Goal: Transaction & Acquisition: Purchase product/service

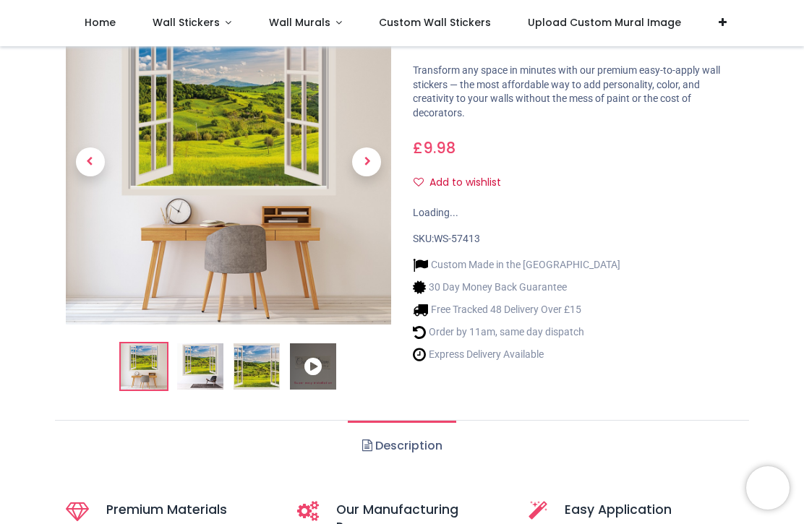
scroll to position [92, 0]
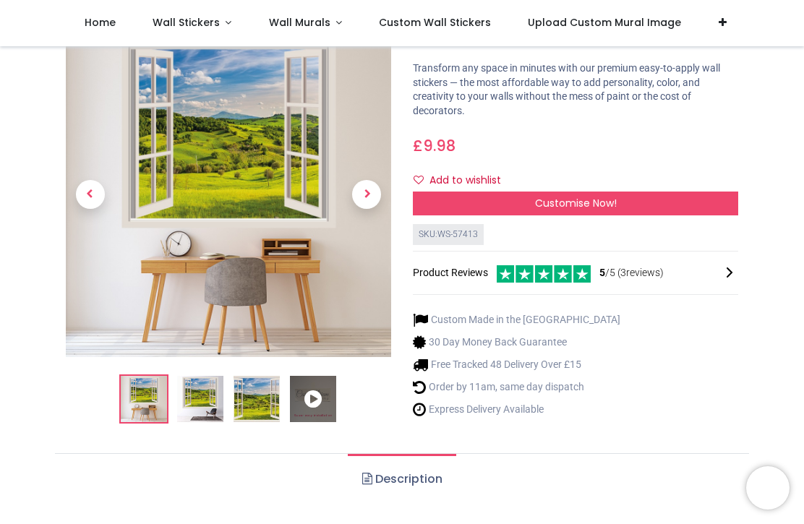
click at [205, 406] on img at bounding box center [200, 400] width 46 height 46
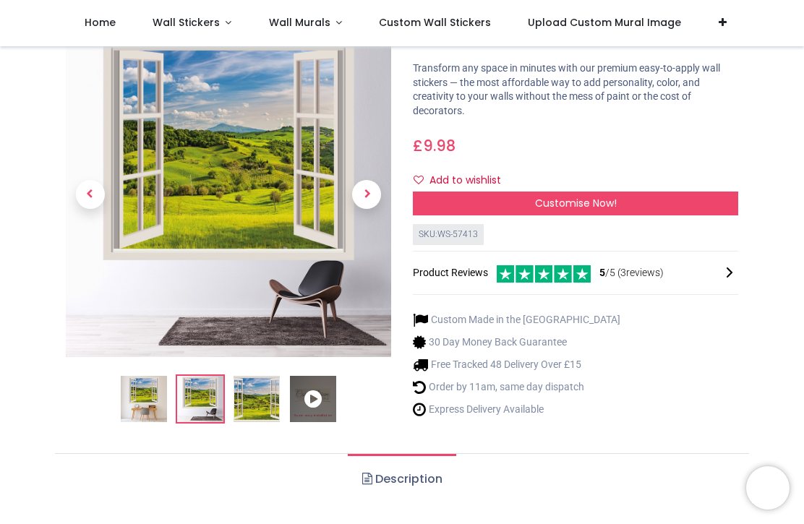
click at [243, 408] on img at bounding box center [257, 400] width 46 height 46
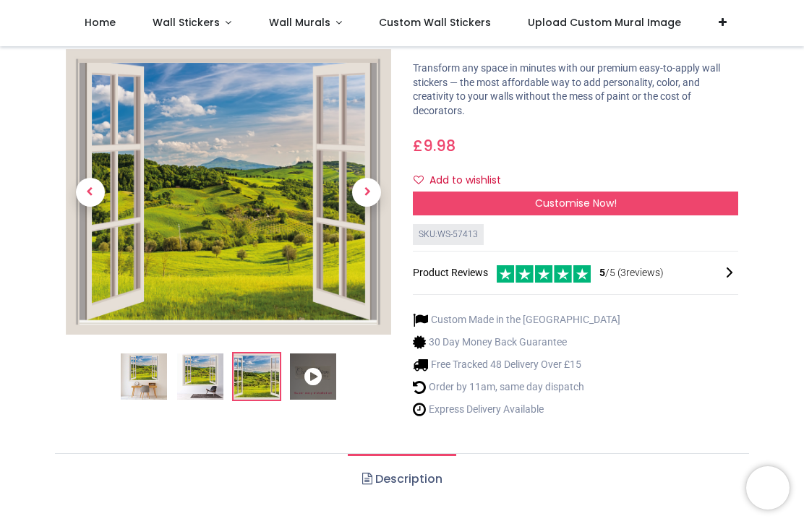
click at [266, 377] on img at bounding box center [257, 377] width 46 height 46
click at [309, 380] on icon at bounding box center [313, 377] width 46 height 46
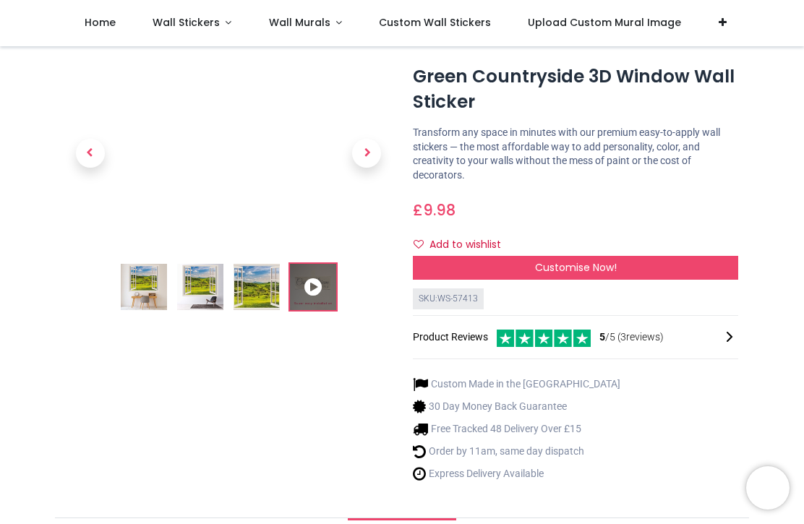
scroll to position [29, 0]
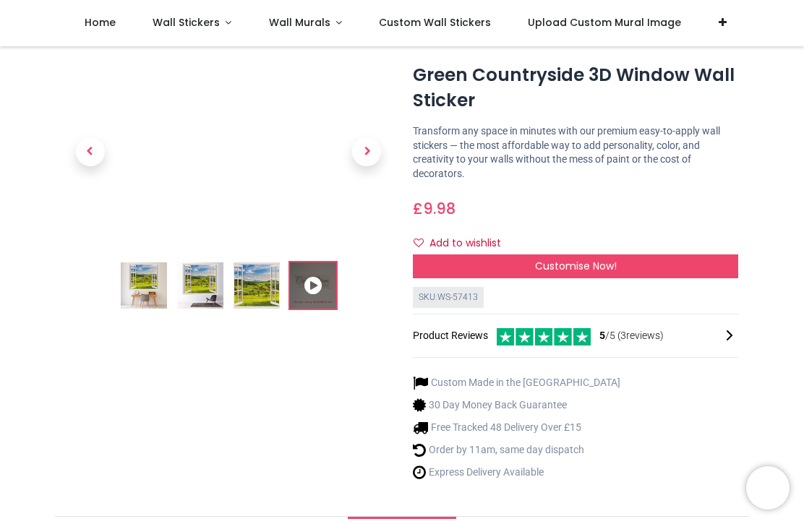
click at [151, 296] on img at bounding box center [144, 285] width 46 height 46
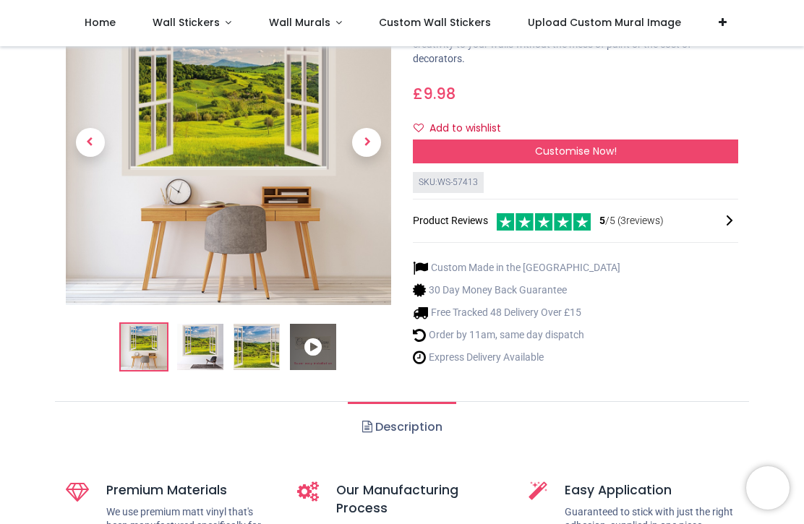
scroll to position [123, 0]
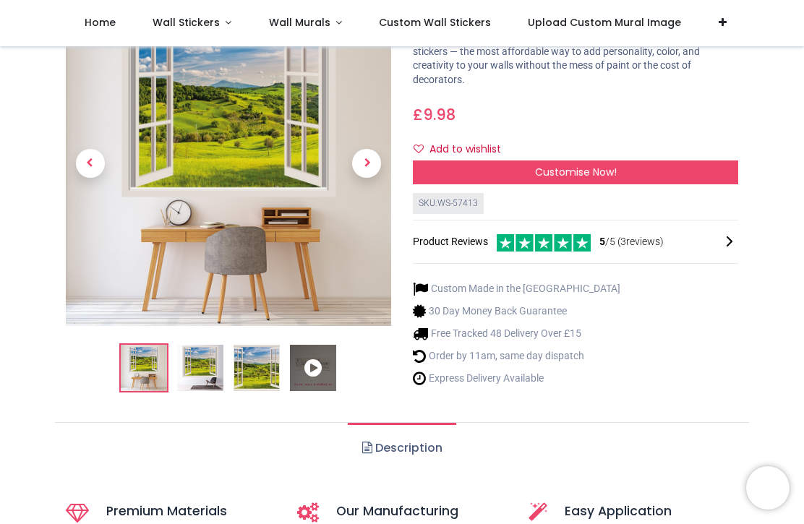
click at [681, 177] on div "Customise Now!" at bounding box center [575, 172] width 325 height 25
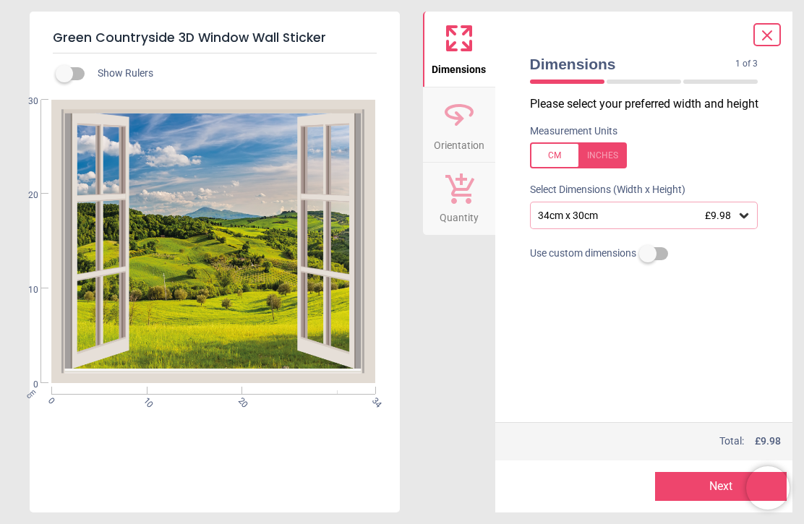
click at [680, 166] on label at bounding box center [644, 155] width 228 height 26
click at [741, 206] on div "13.4" x 11.8" (1ft 1" x 1ft) £9.98" at bounding box center [644, 215] width 228 height 27
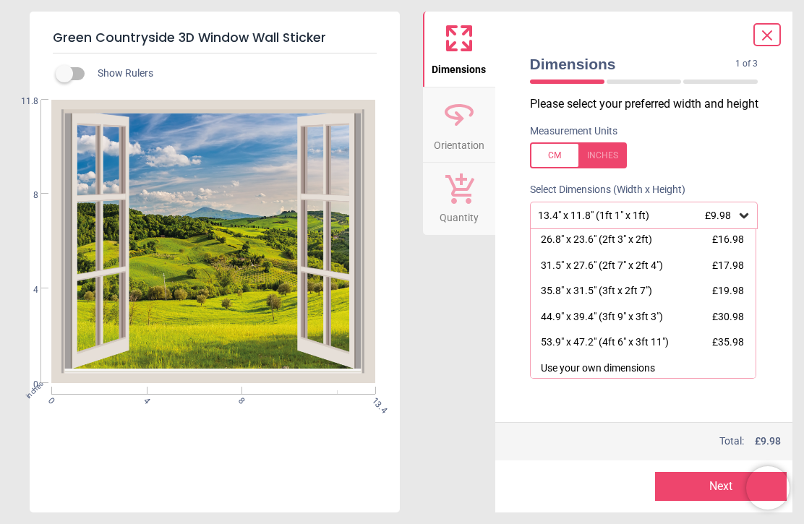
scroll to position [79, 0]
click at [703, 292] on div "35.8" x 31.5" (3ft x 2ft 7") £19.98" at bounding box center [644, 292] width 226 height 26
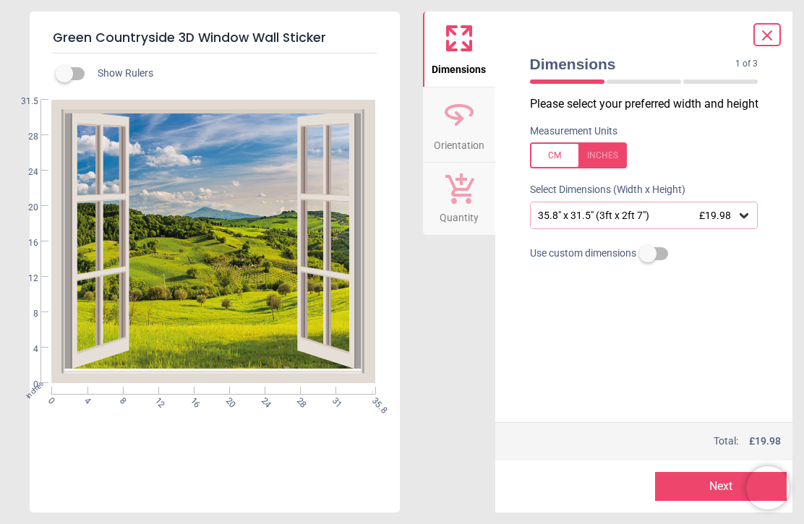
click at [472, 115] on icon at bounding box center [459, 114] width 35 height 35
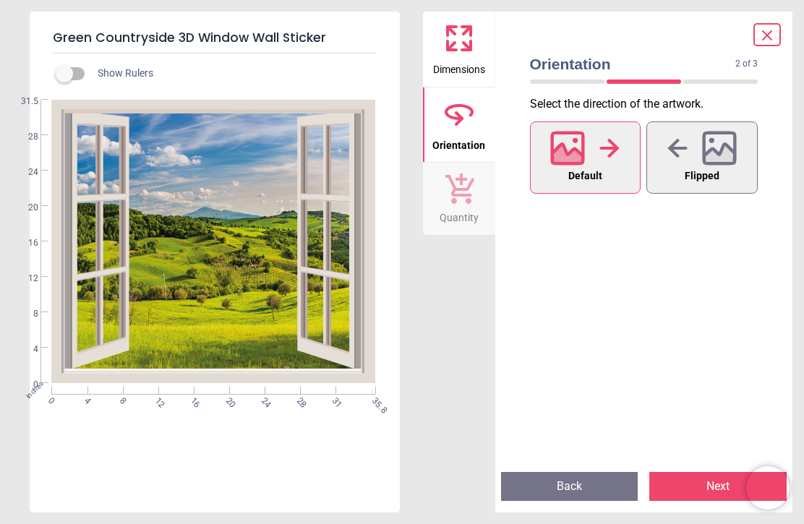
click at [711, 163] on icon at bounding box center [719, 147] width 31 height 31
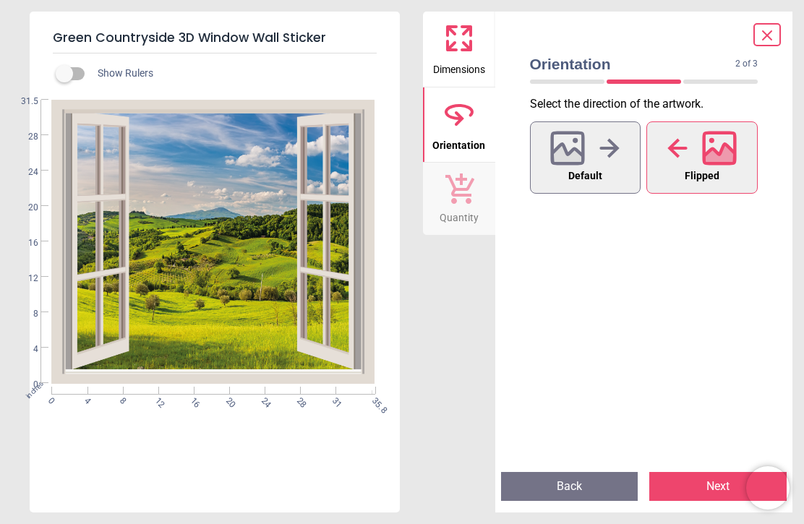
click at [594, 155] on div at bounding box center [584, 148] width 69 height 38
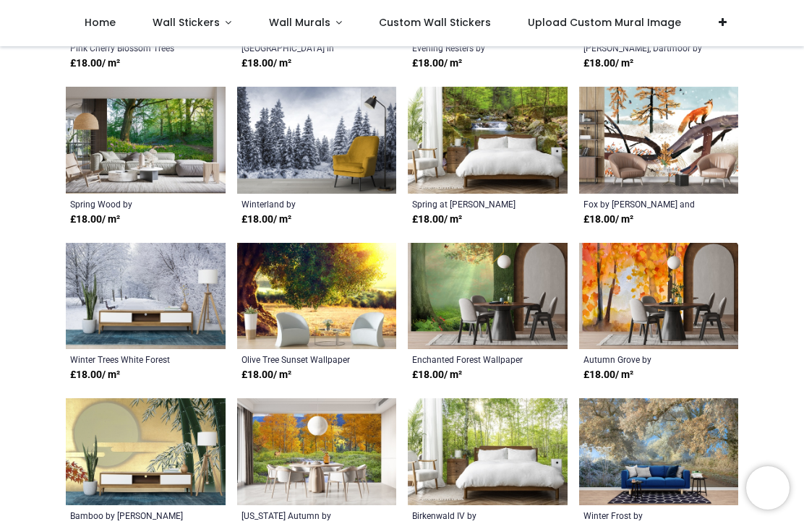
scroll to position [1649, 0]
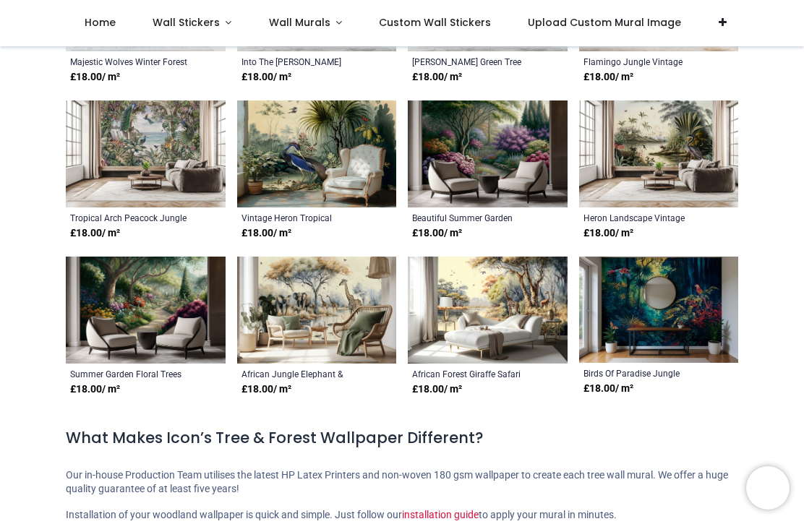
scroll to position [4592, 0]
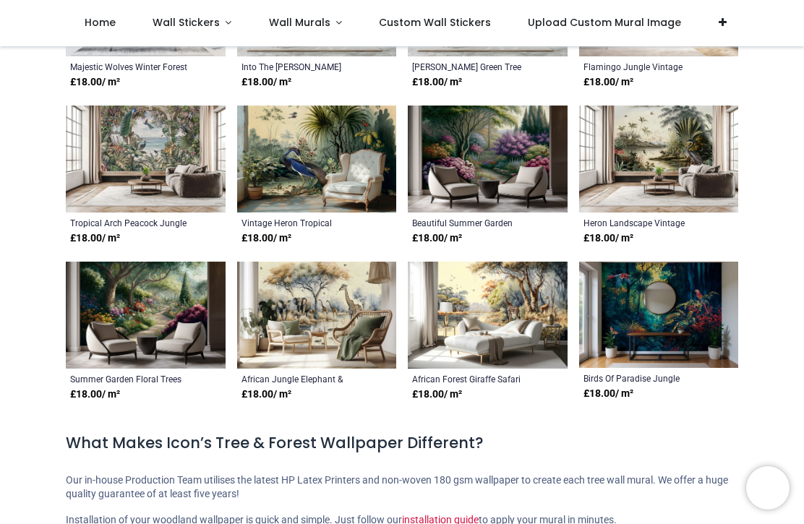
click at [423, 21] on span "Custom Wall Stickers" at bounding box center [435, 22] width 112 height 14
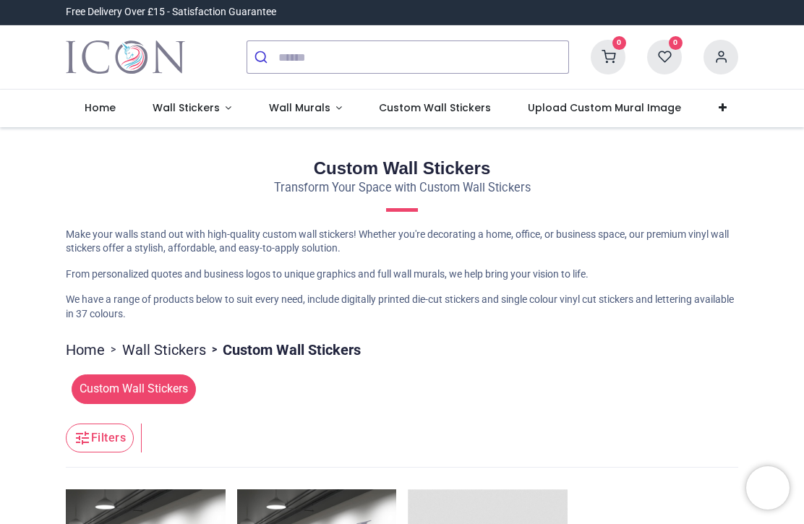
click at [700, 100] on link at bounding box center [722, 109] width 45 height 38
click at [716, 100] on link at bounding box center [722, 109] width 45 height 38
click at [230, 113] on link "Wall Stickers" at bounding box center [192, 109] width 116 height 38
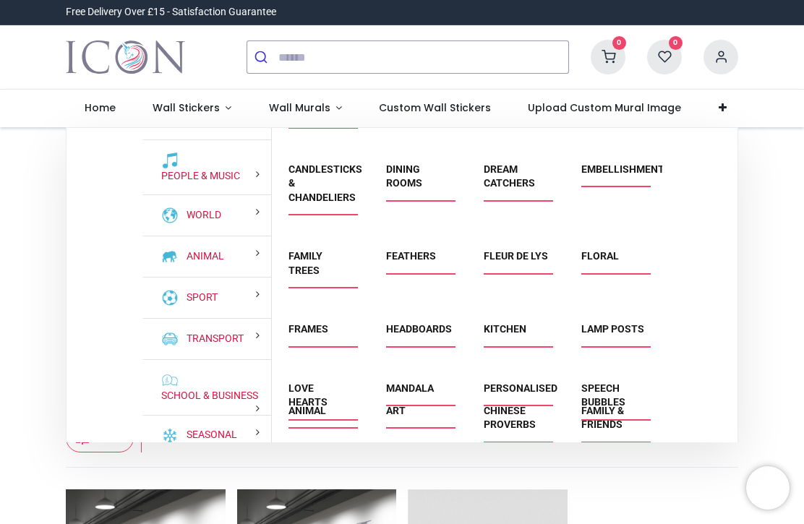
scroll to position [110, 0]
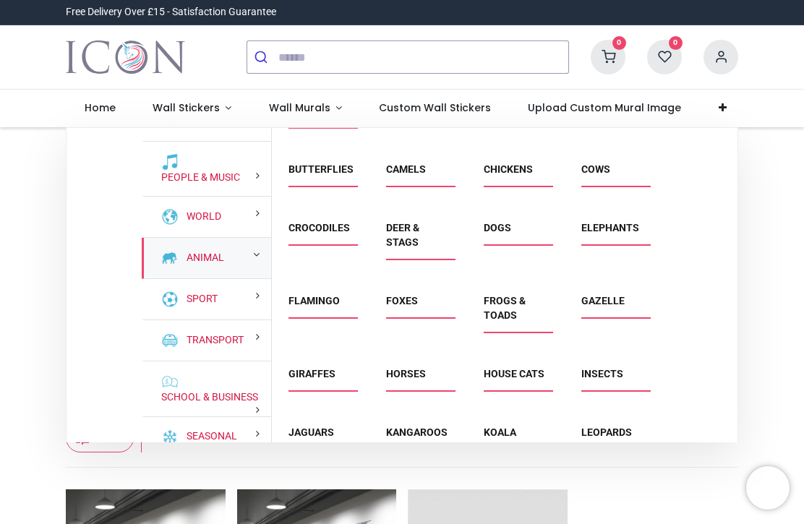
click at [251, 257] on div "Animal" at bounding box center [206, 258] width 129 height 41
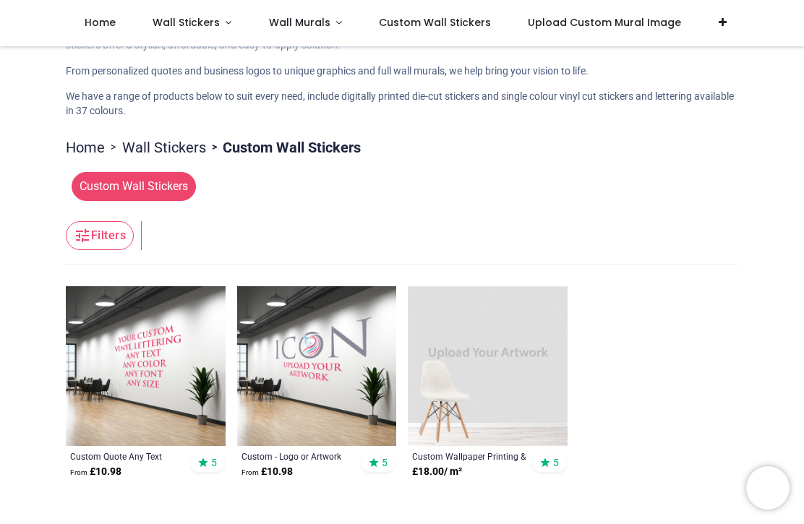
scroll to position [121, 0]
